Goal: Answer question/provide support

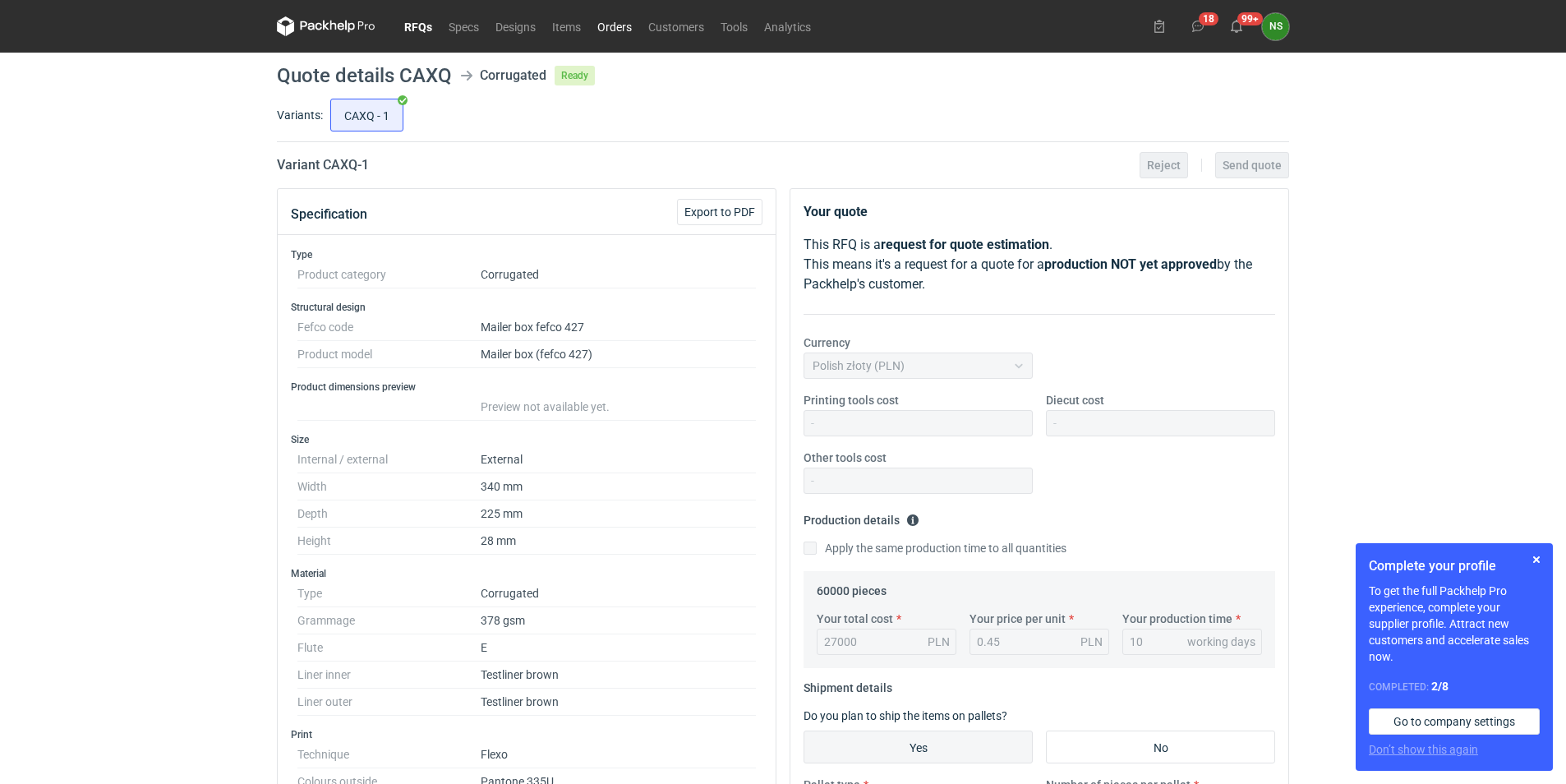
click at [607, 24] on link "Orders" at bounding box center [615, 26] width 51 height 20
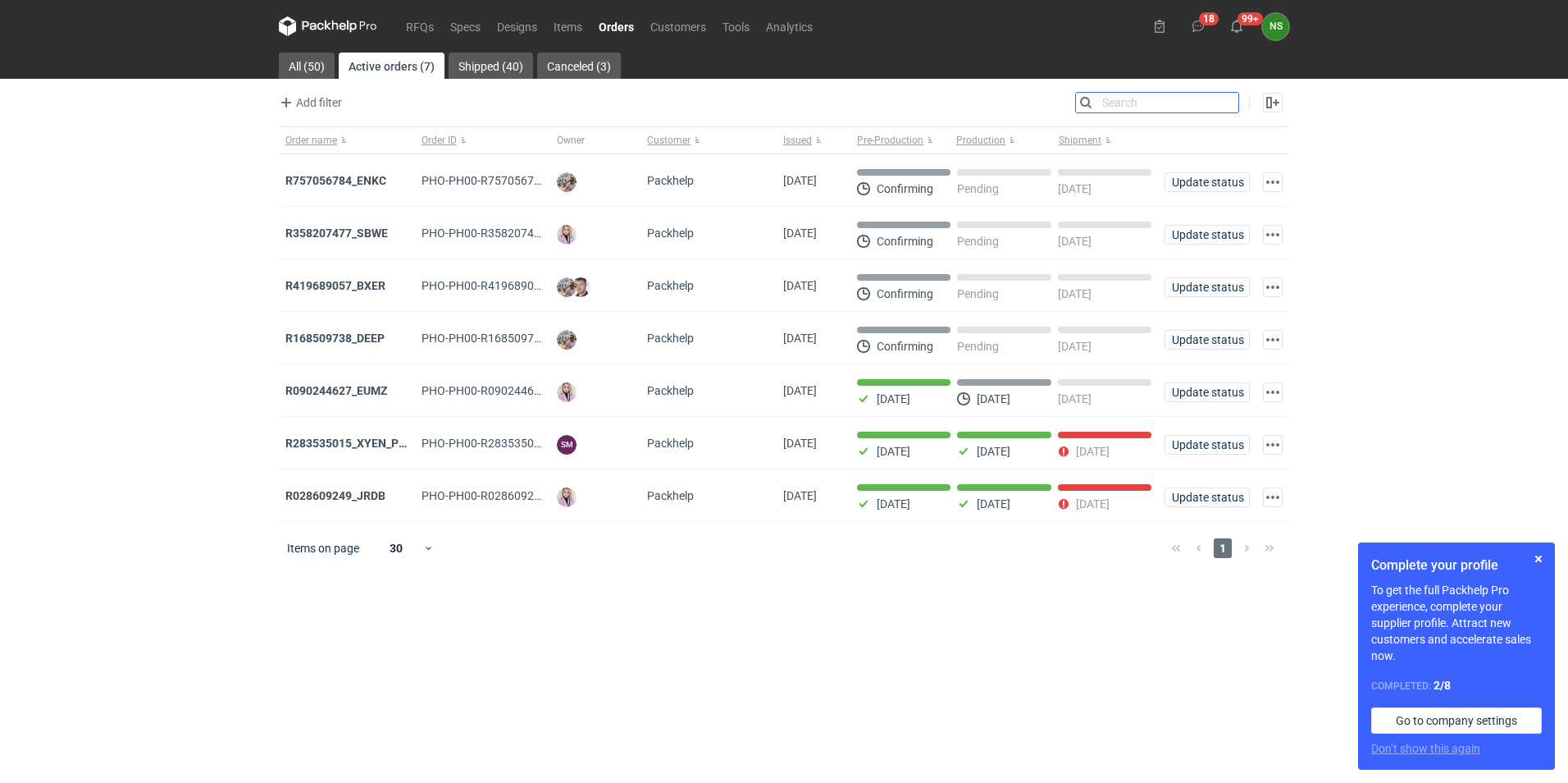
click at [1226, 99] on input "Search" at bounding box center [1157, 102] width 162 height 20
paste input "R168509738_DEEP"
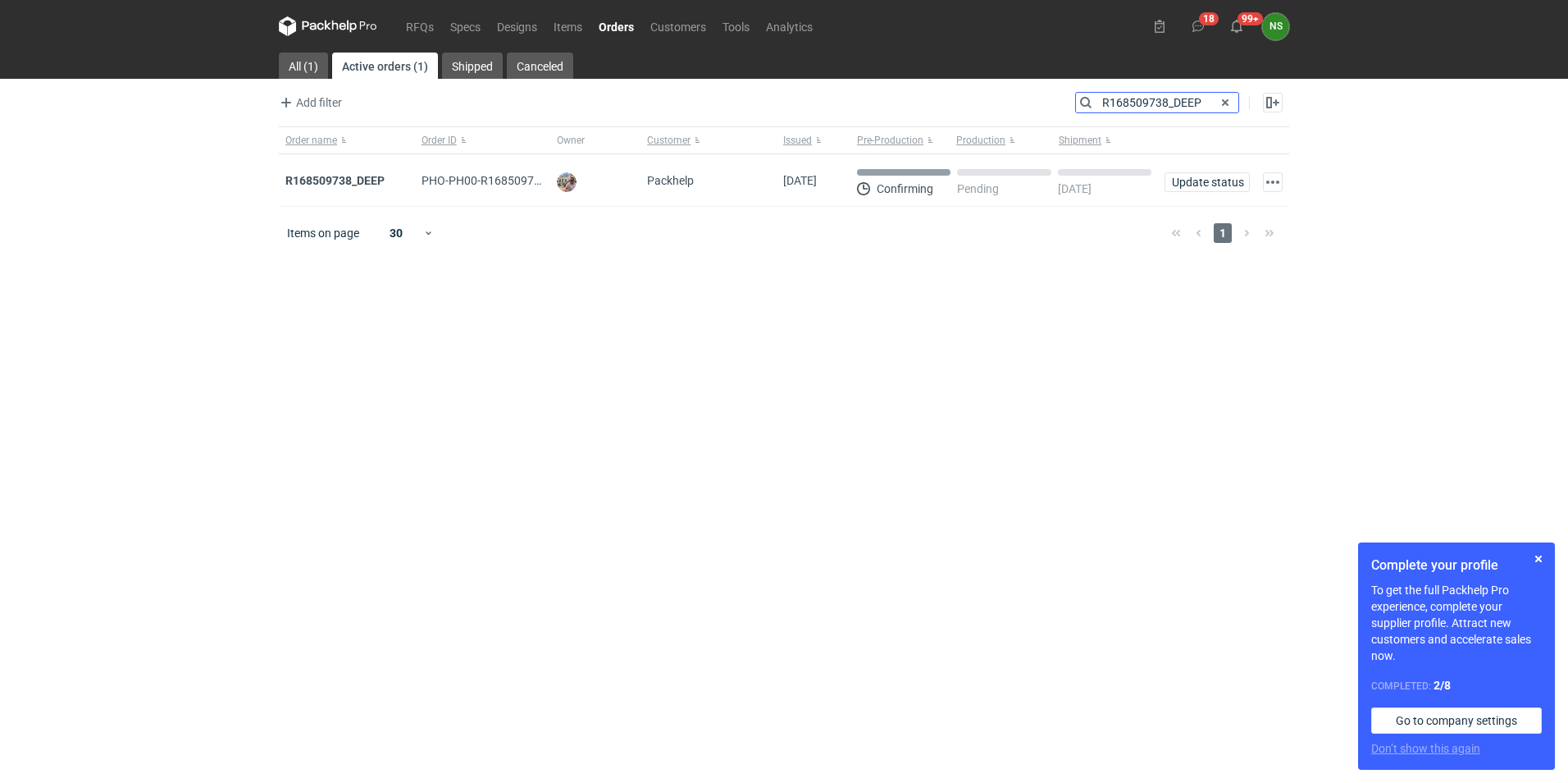
type input "R168509738_DEEP"
drag, startPoint x: 386, startPoint y: 177, endPoint x: 280, endPoint y: 175, distance: 106.0
click at [280, 175] on div "R168509738_DEEP" at bounding box center [346, 181] width 136 height 52
copy em "R168509738_DEEP"
click at [340, 178] on em "R168509738_DEEP" at bounding box center [335, 181] width 99 height 18
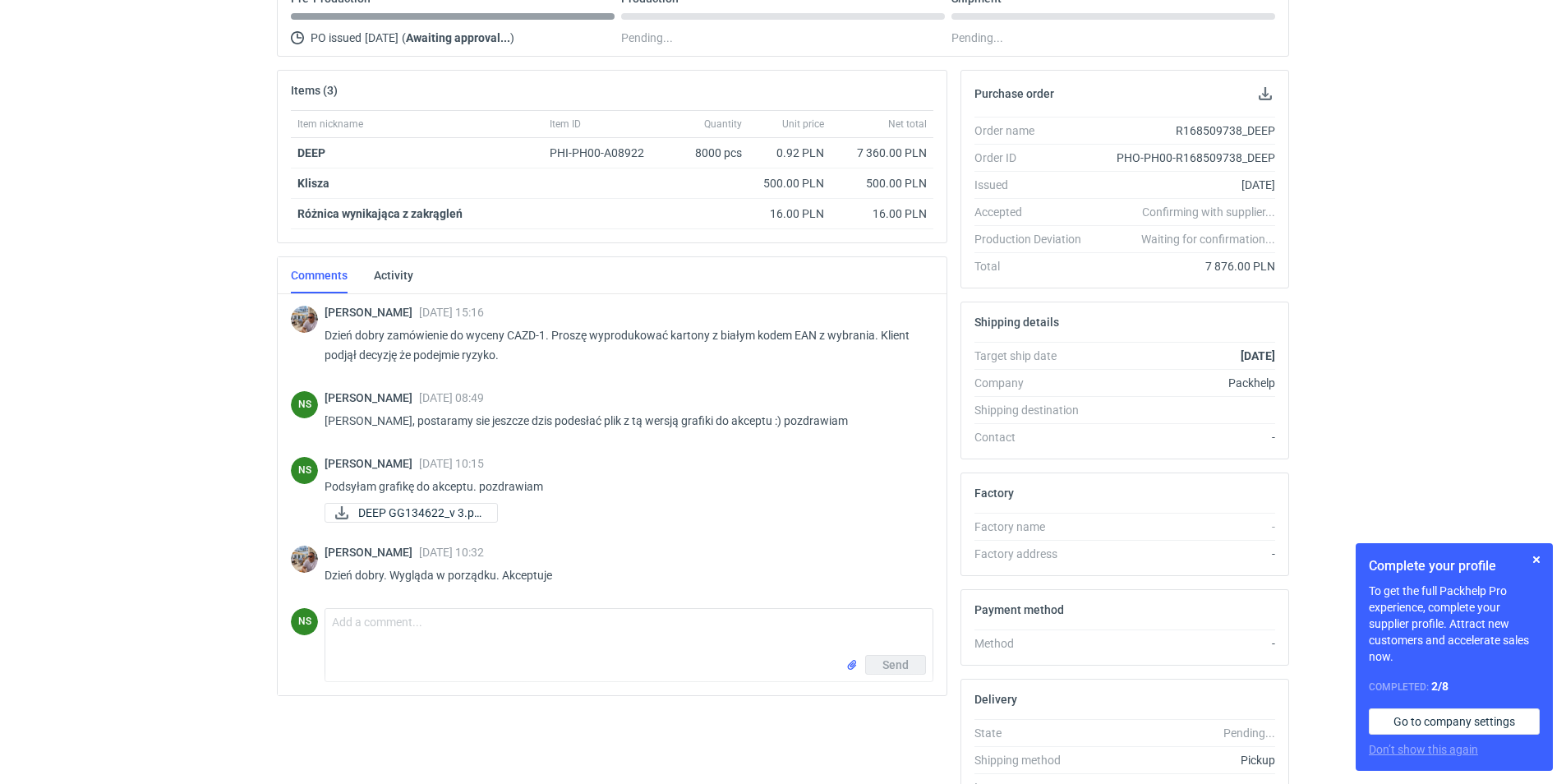
scroll to position [151, 0]
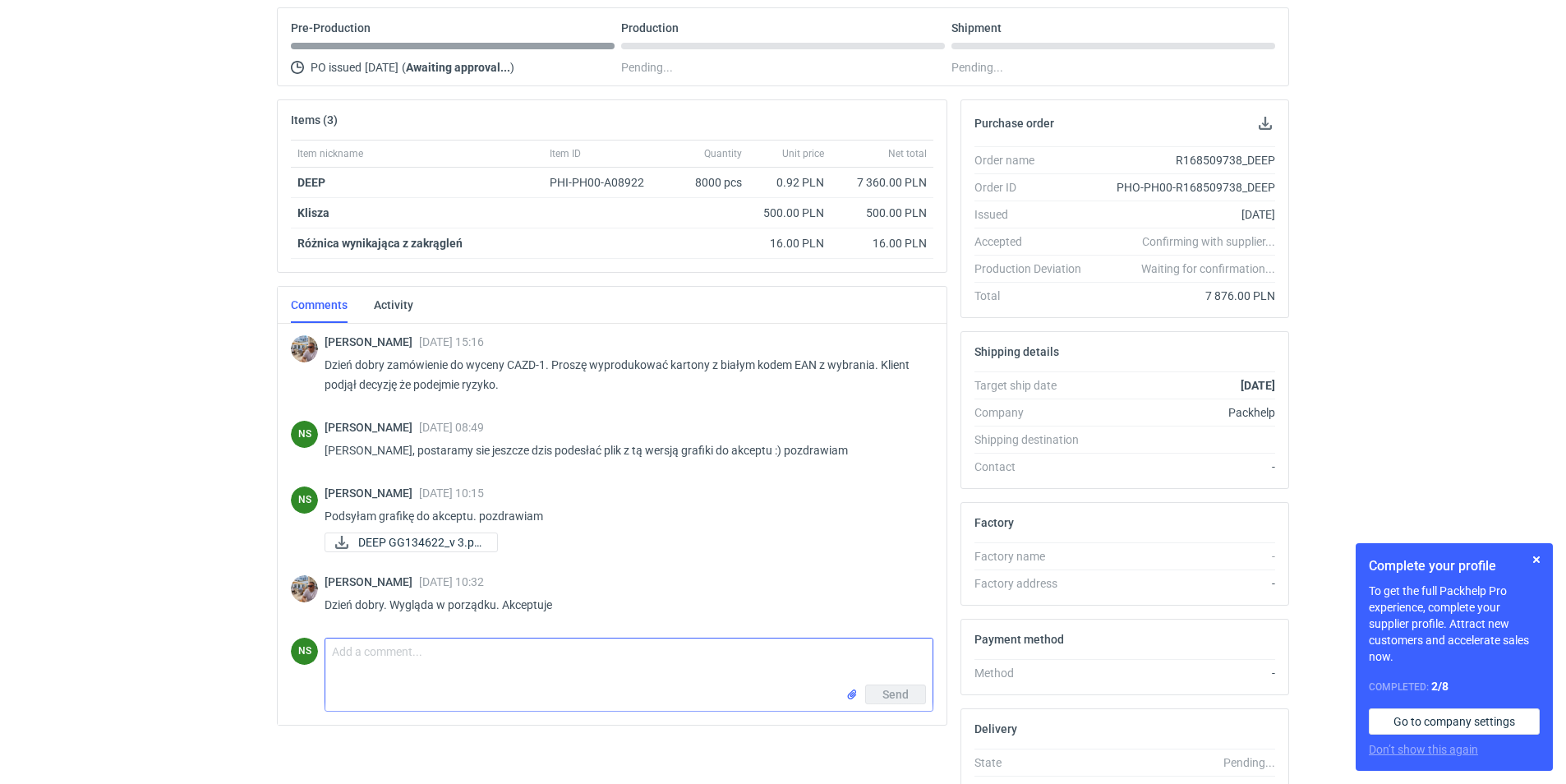
click at [416, 668] on textarea "Comment message" at bounding box center [629, 661] width 607 height 46
click at [903, 682] on textarea "dziękuję za informacje. Działamy z zamówieniem kliszy." at bounding box center [629, 661] width 607 height 46
type textarea "dziękuję za informacje. Działamy z zamówieniem kliszy."
click at [893, 685] on button "Send" at bounding box center [896, 694] width 61 height 20
